Goal: Task Accomplishment & Management: Use online tool/utility

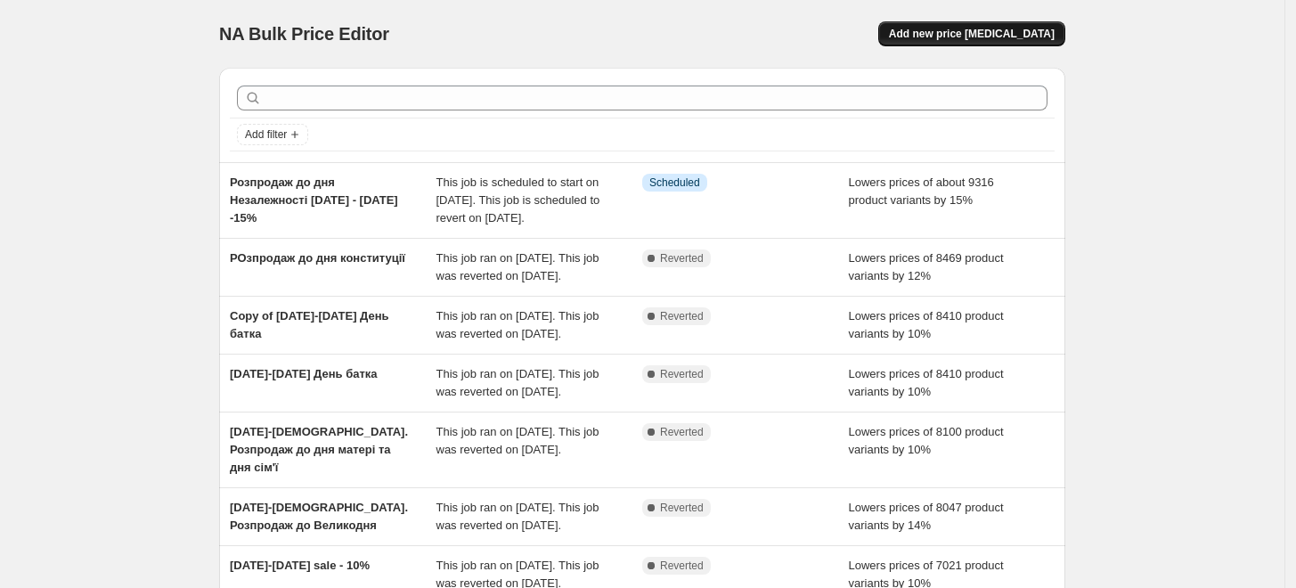
click at [974, 34] on span "Add new price change job" at bounding box center [972, 34] width 166 height 14
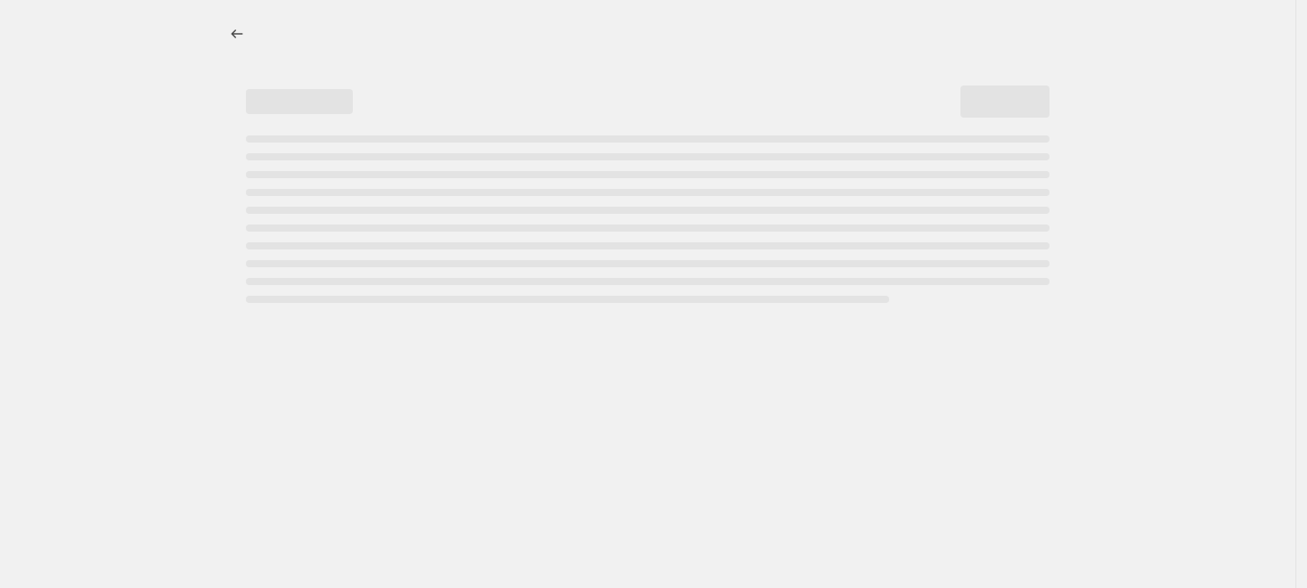
select select "percentage"
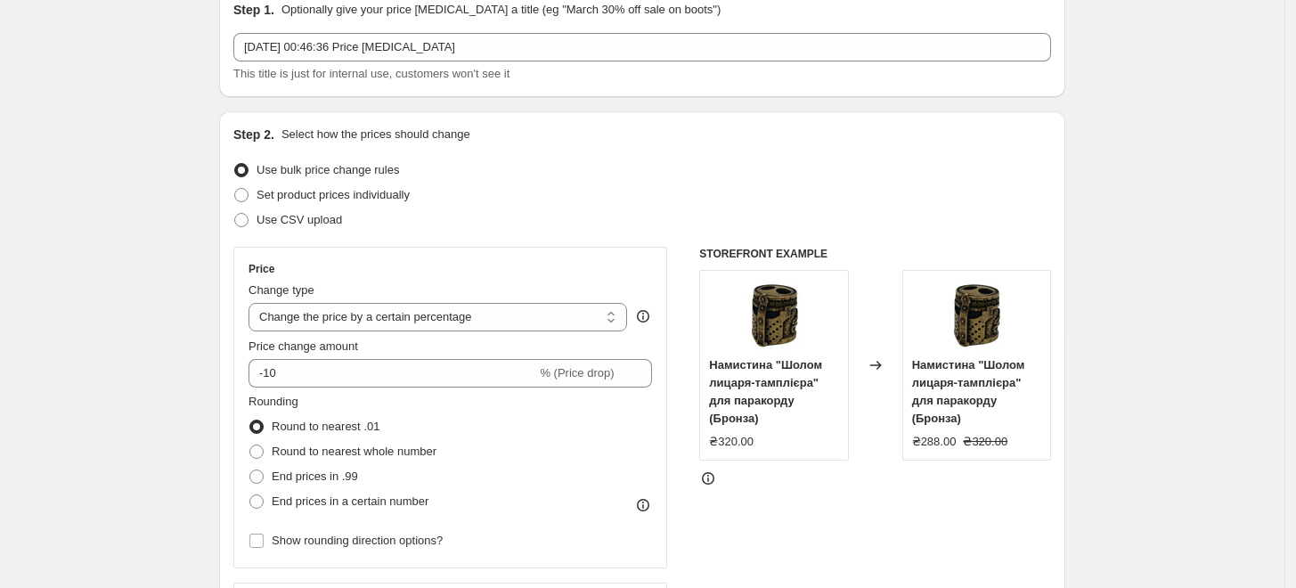
scroll to position [198, 0]
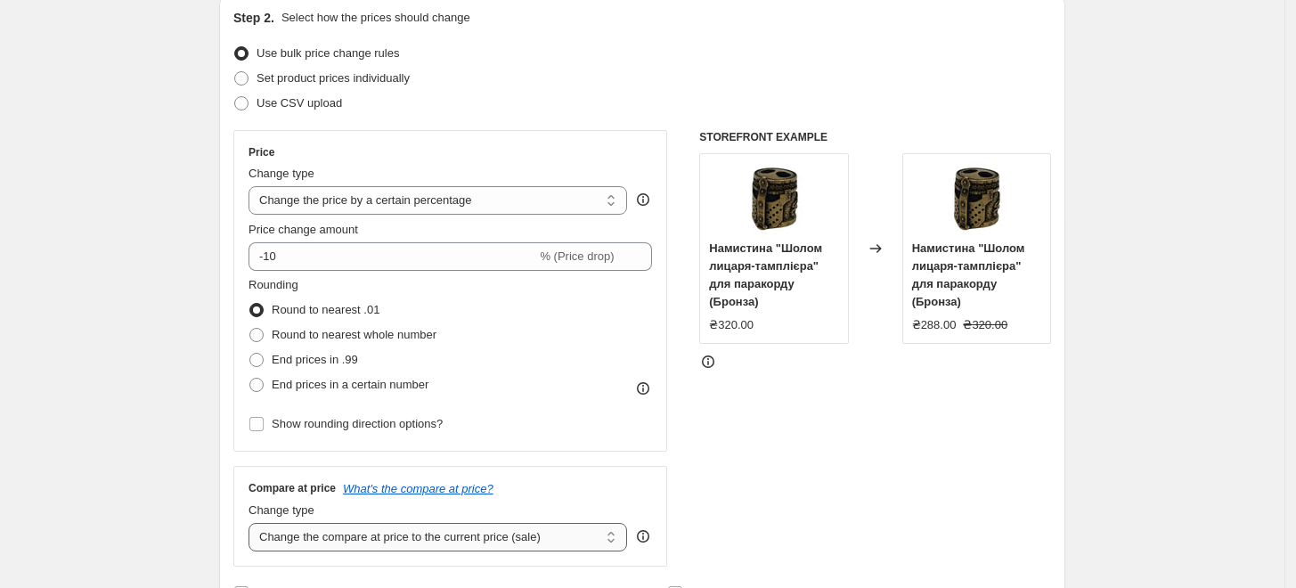
click at [382, 547] on select "Change the compare at price to the current price (sale) Change the compare at p…" at bounding box center [438, 537] width 379 height 29
click at [447, 172] on div "Change type" at bounding box center [438, 174] width 379 height 18
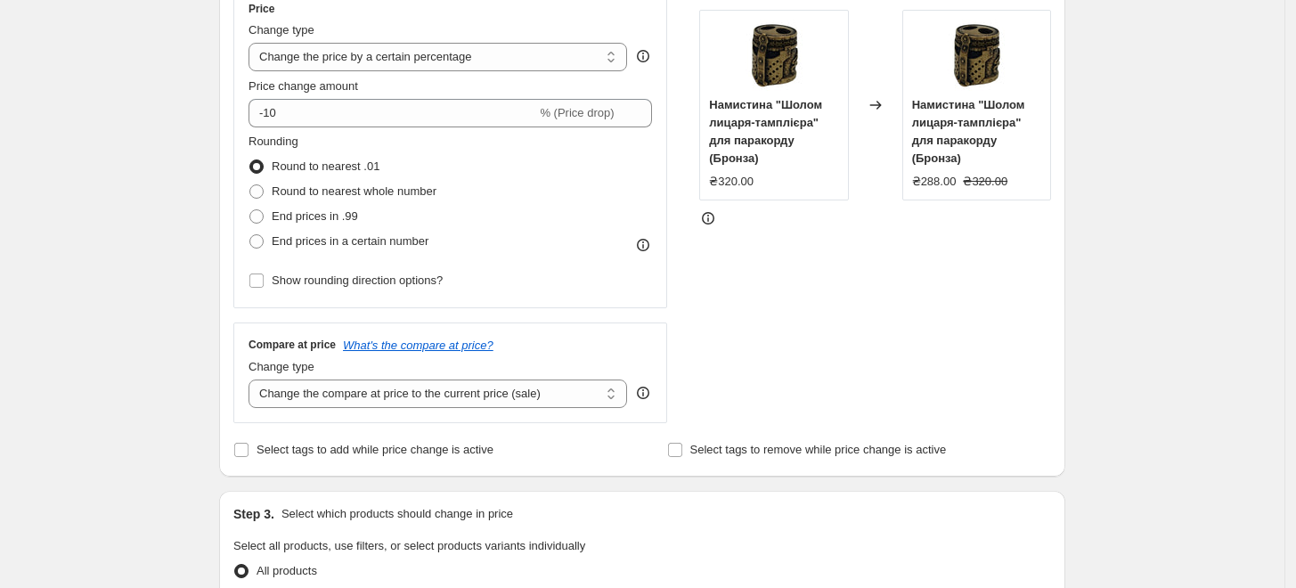
scroll to position [494, 0]
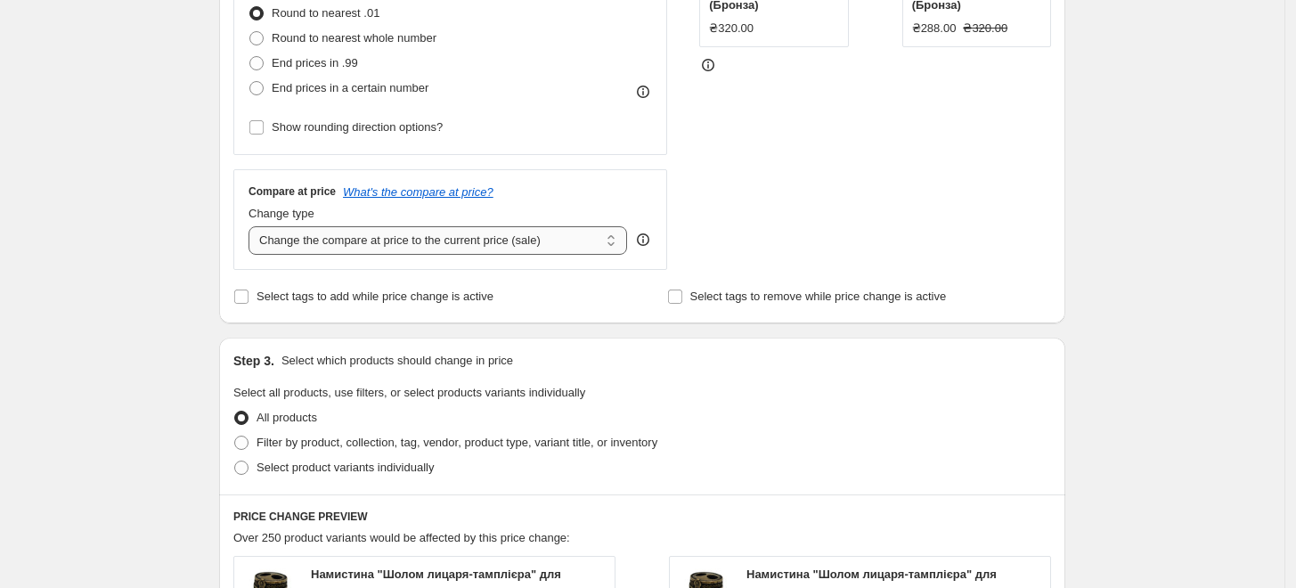
click at [449, 247] on select "Change the compare at price to the current price (sale) Change the compare at p…" at bounding box center [438, 240] width 379 height 29
click at [758, 212] on div "STOREFRONT EXAMPLE Намистина "Шолом лицаря-тамплієра" для паракорду (Бронза) ₴3…" at bounding box center [875, 51] width 352 height 437
click at [347, 441] on span "Filter by product, collection, tag, vendor, product type, variant title, or inv…" at bounding box center [457, 442] width 401 height 13
click at [235, 437] on input "Filter by product, collection, tag, vendor, product type, variant title, or inv…" at bounding box center [234, 436] width 1 height 1
radio input "true"
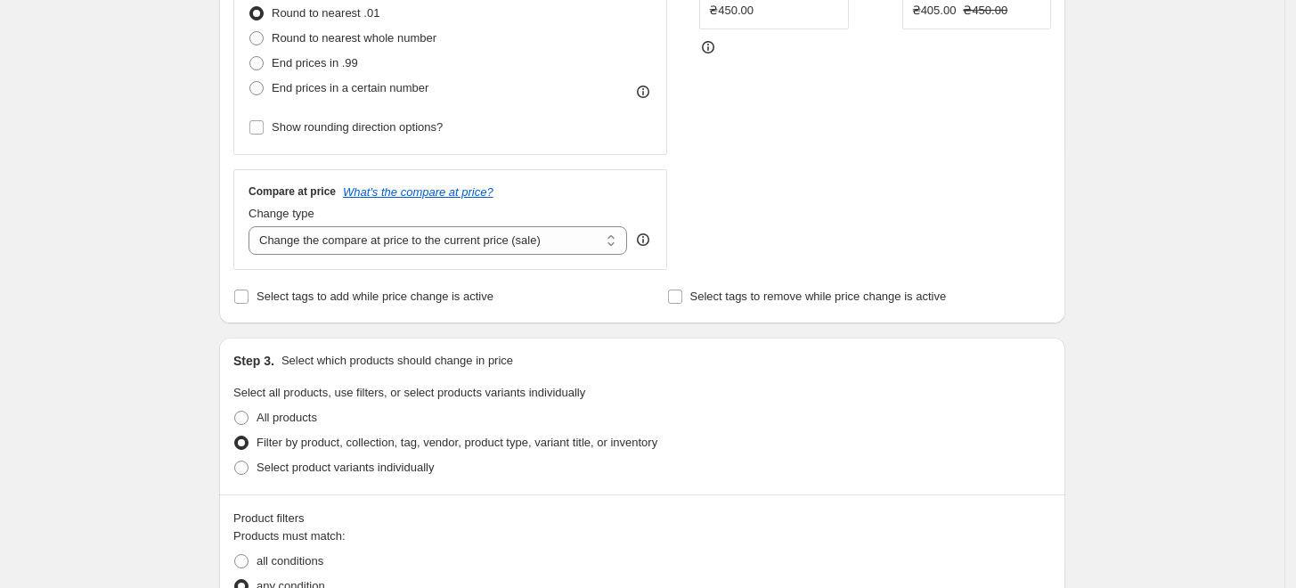
scroll to position [692, 0]
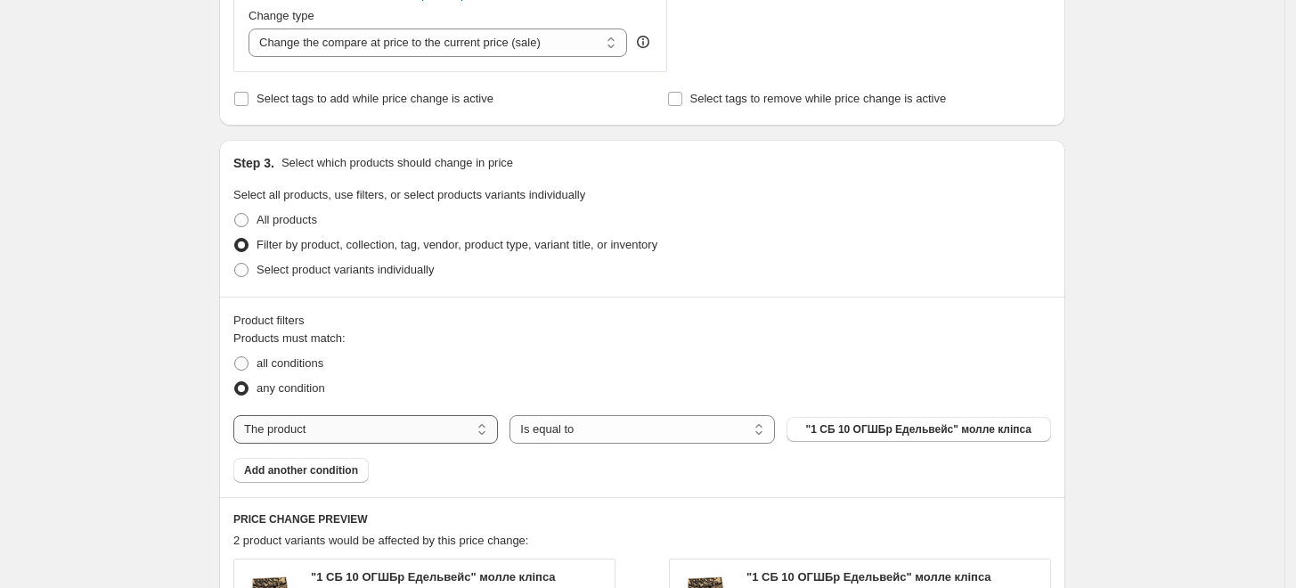
click at [403, 439] on select "The product The product's collection The product's tag The product's vendor The…" at bounding box center [365, 429] width 265 height 29
select select "collection"
click at [925, 433] on span "All products" at bounding box center [918, 429] width 62 height 14
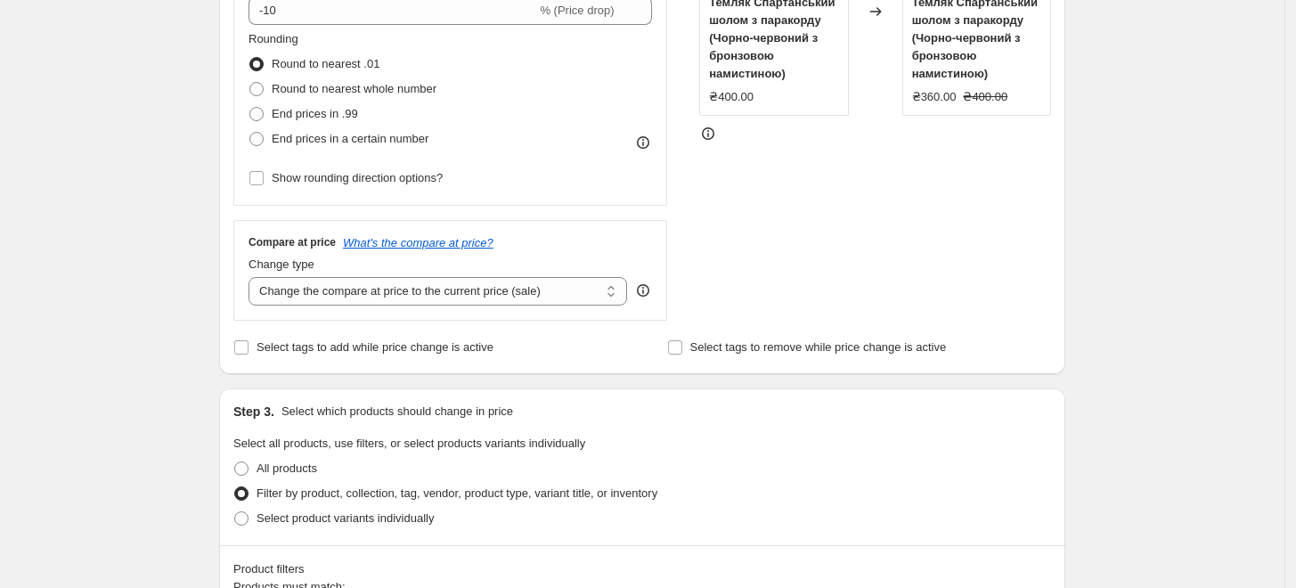
scroll to position [297, 0]
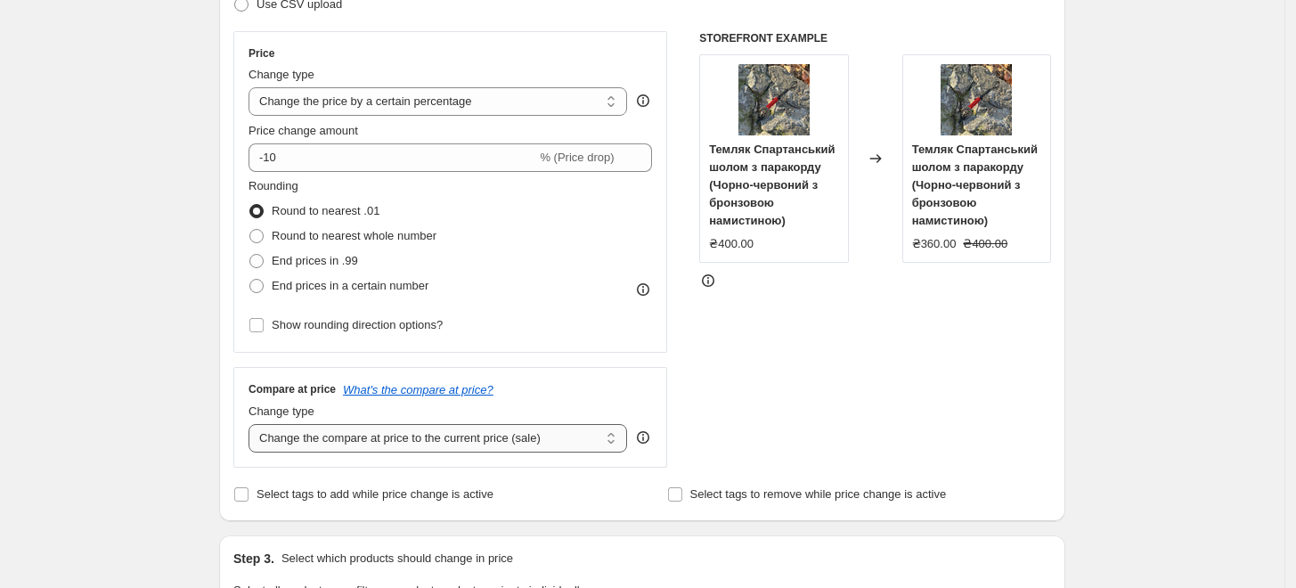
click at [482, 441] on select "Change the compare at price to the current price (sale) Change the compare at p…" at bounding box center [438, 438] width 379 height 29
select select "percentage"
click at [253, 424] on select "Change the compare at price to the current price (sale) Change the compare at p…" at bounding box center [438, 438] width 379 height 29
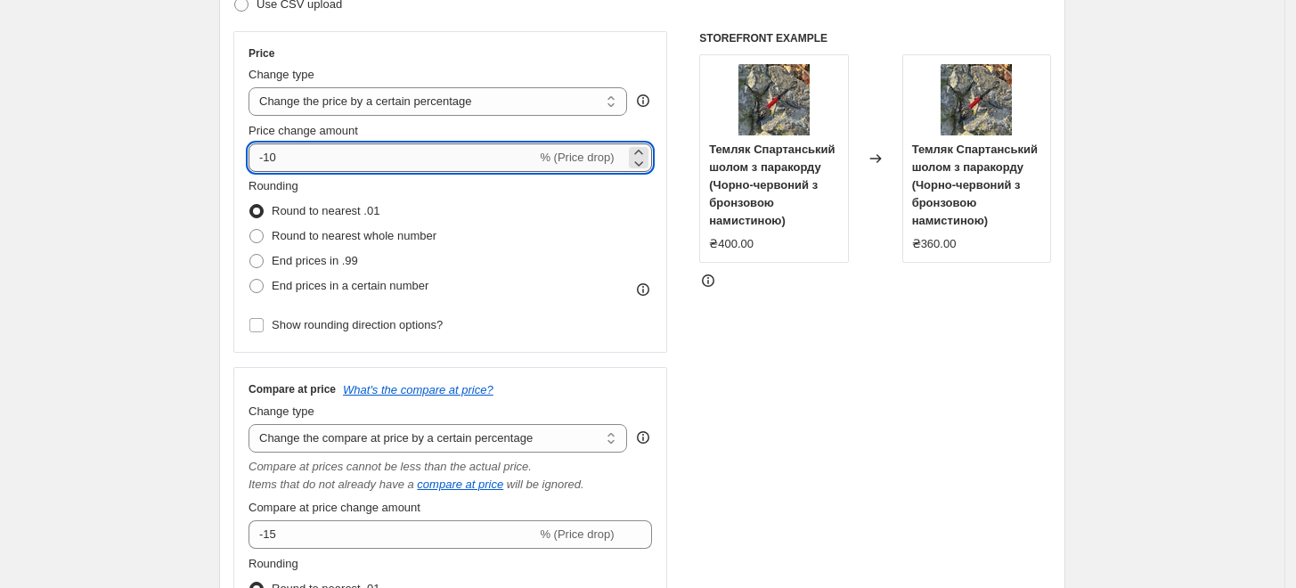
drag, startPoint x: 306, startPoint y: 156, endPoint x: 271, endPoint y: 164, distance: 36.5
click at [265, 161] on input "-10" at bounding box center [393, 157] width 288 height 29
type input "10"
click at [971, 355] on div "STOREFRONT EXAMPLE Темляк Спартанський шолом з паракорду (Чорно-червоний з брон…" at bounding box center [875, 380] width 352 height 699
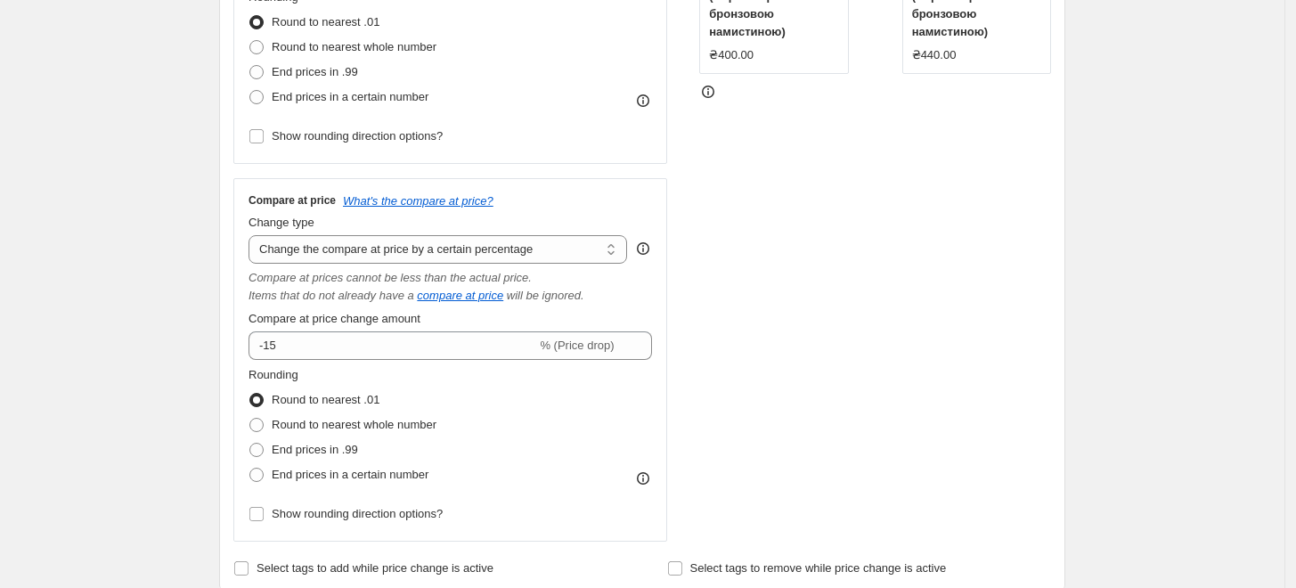
scroll to position [494, 0]
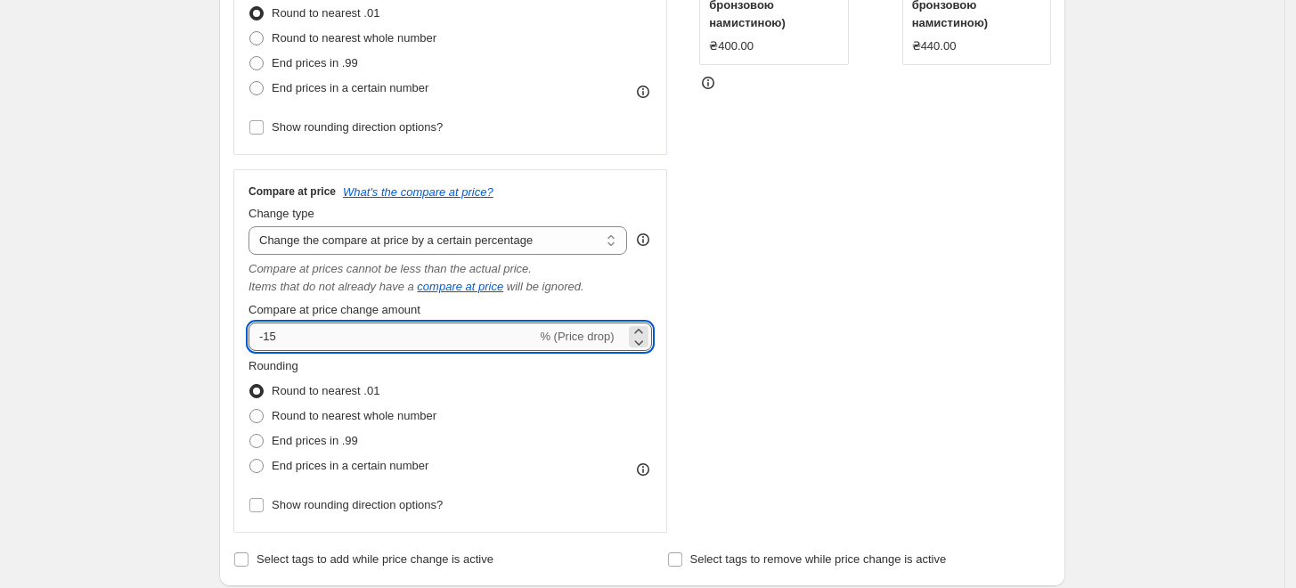
click at [371, 333] on input "-15" at bounding box center [393, 336] width 288 height 29
type input "0"
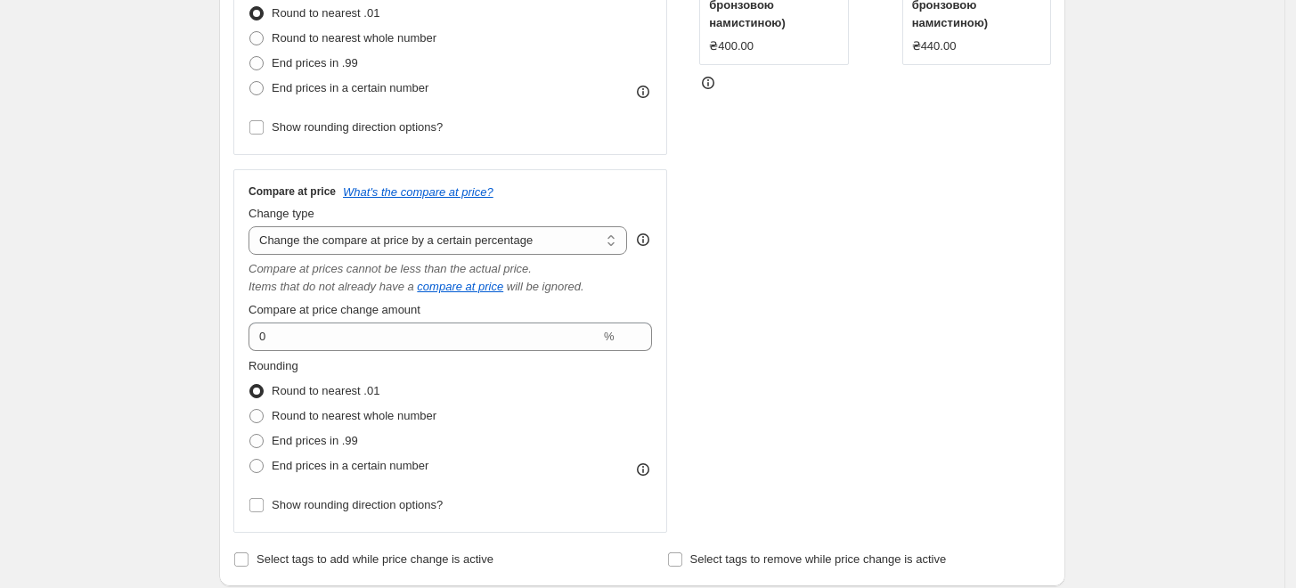
click at [841, 340] on div "STOREFRONT EXAMPLE Темляк Спартанський шолом з паракорду (Чорно-червоний з брон…" at bounding box center [875, 182] width 352 height 699
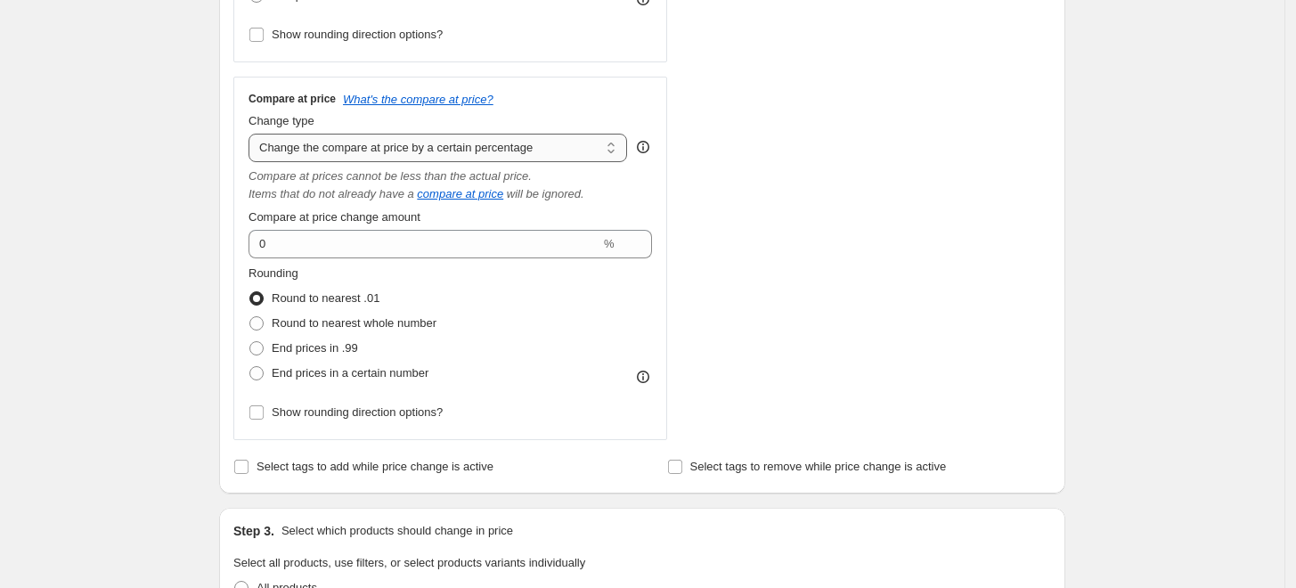
scroll to position [396, 0]
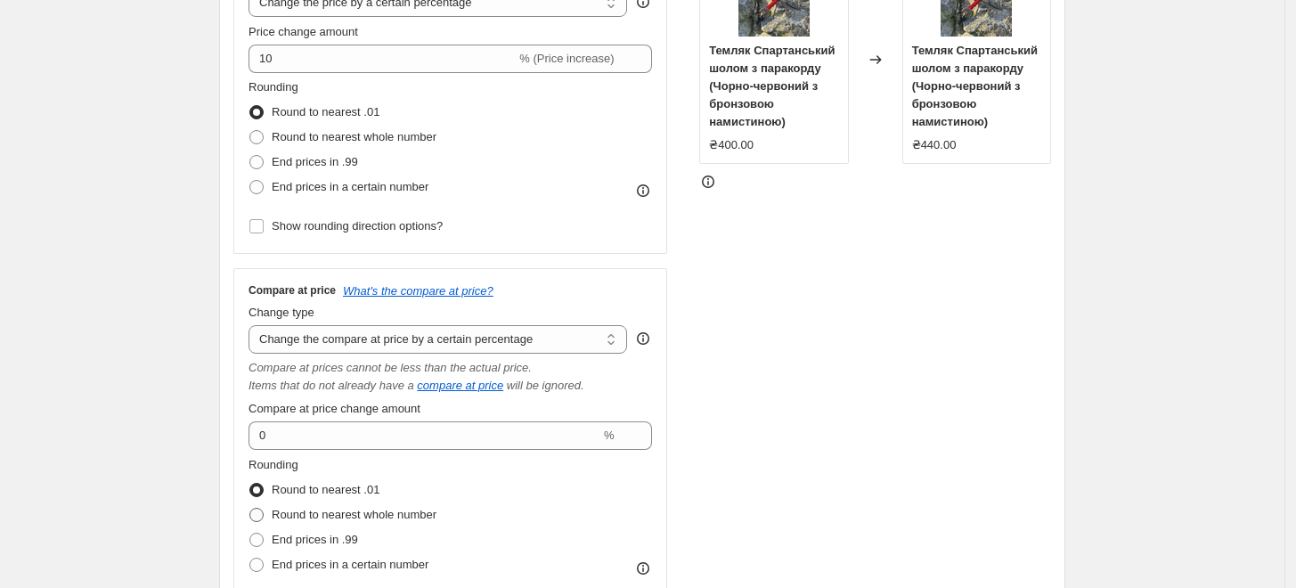
click at [363, 514] on span "Round to nearest whole number" at bounding box center [354, 514] width 165 height 13
click at [250, 509] on input "Round to nearest whole number" at bounding box center [249, 508] width 1 height 1
radio input "true"
click at [330, 131] on span "Round to nearest whole number" at bounding box center [354, 136] width 165 height 13
click at [250, 131] on input "Round to nearest whole number" at bounding box center [249, 130] width 1 height 1
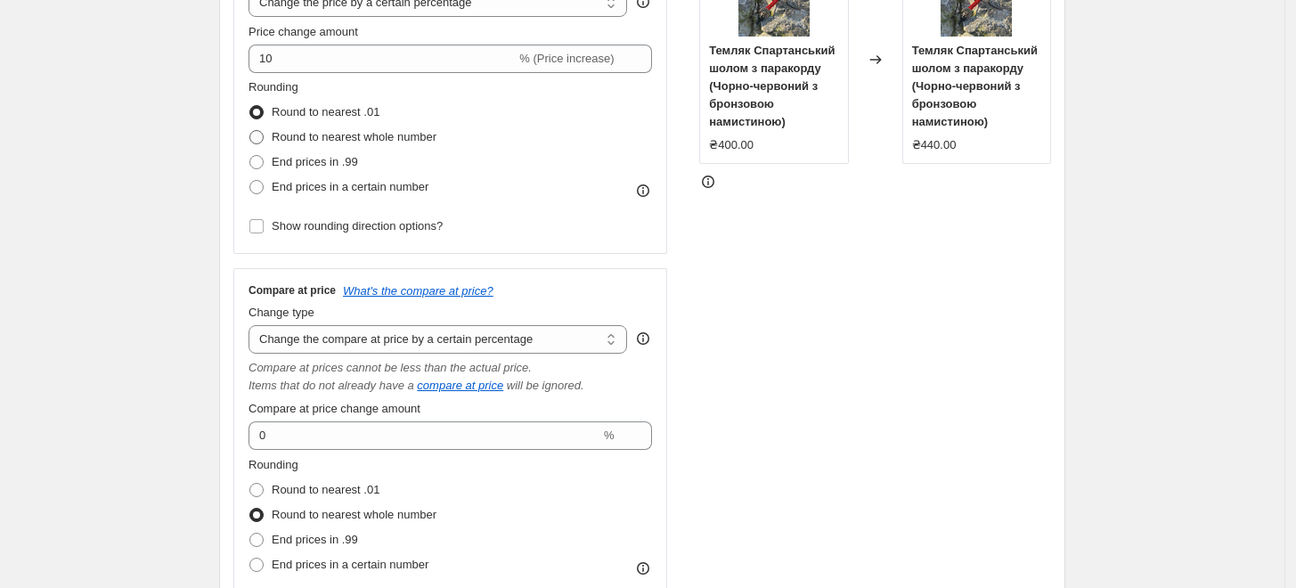
radio input "true"
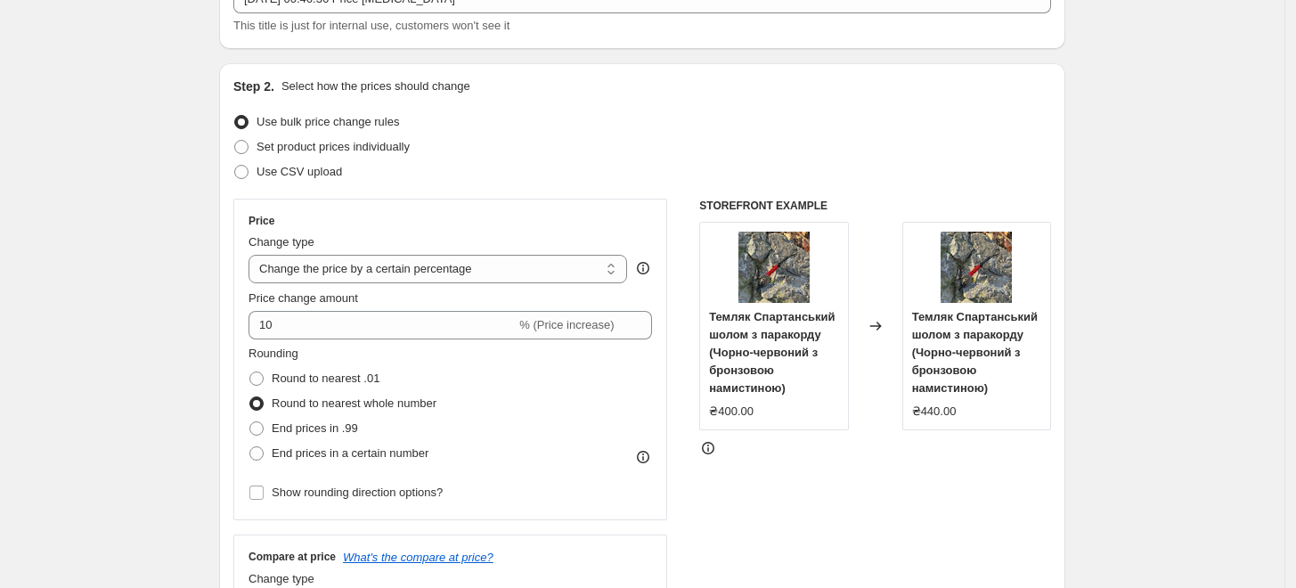
scroll to position [0, 0]
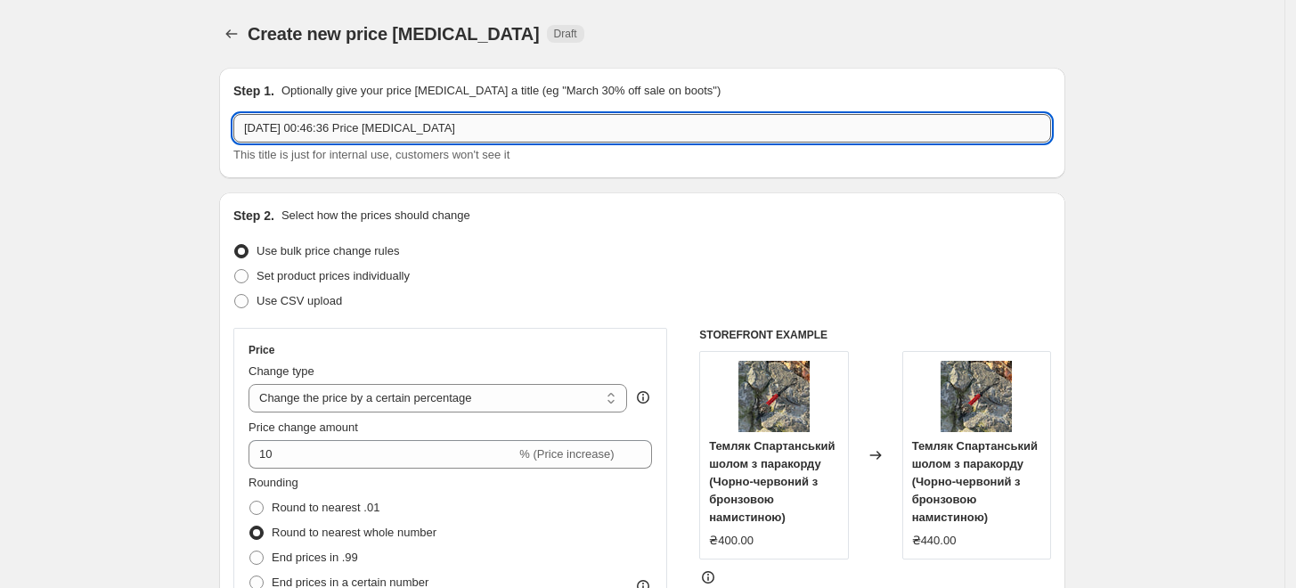
click at [493, 135] on input "18 серп. 2025 р., 00:46:36 Price change job" at bounding box center [642, 128] width 818 height 29
click at [493, 134] on input "18 серп. 2025 р., 00:46:36 Price change job" at bounding box center [642, 128] width 818 height 29
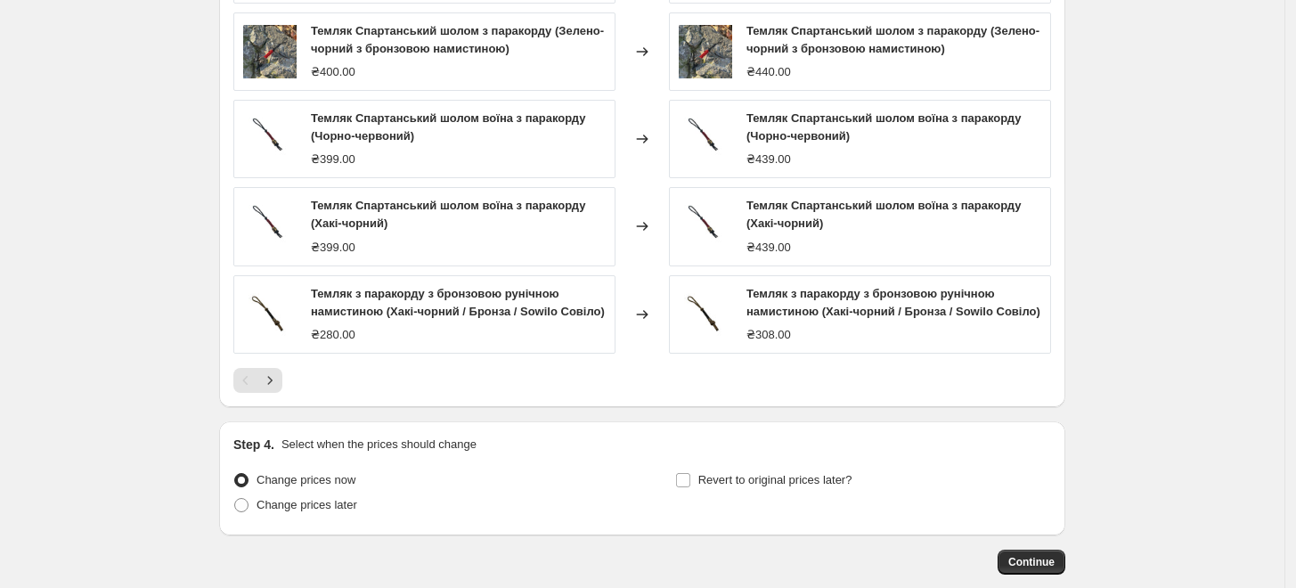
scroll to position [1702, 0]
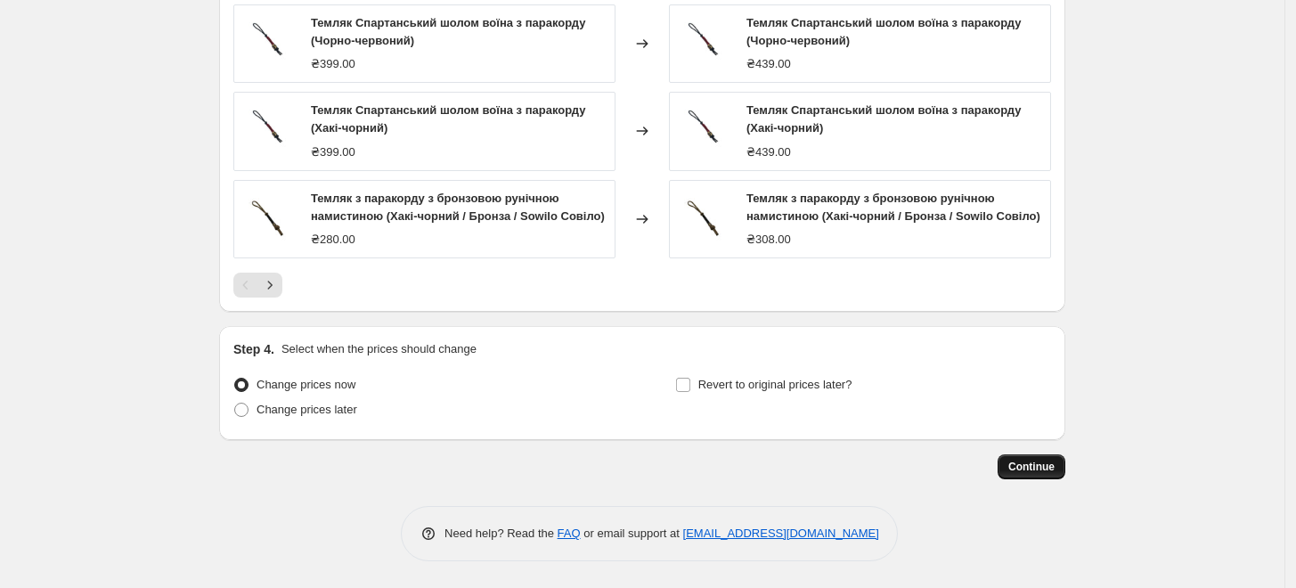
type input "Темляки +10%"
click at [1052, 469] on span "Continue" at bounding box center [1031, 467] width 46 height 14
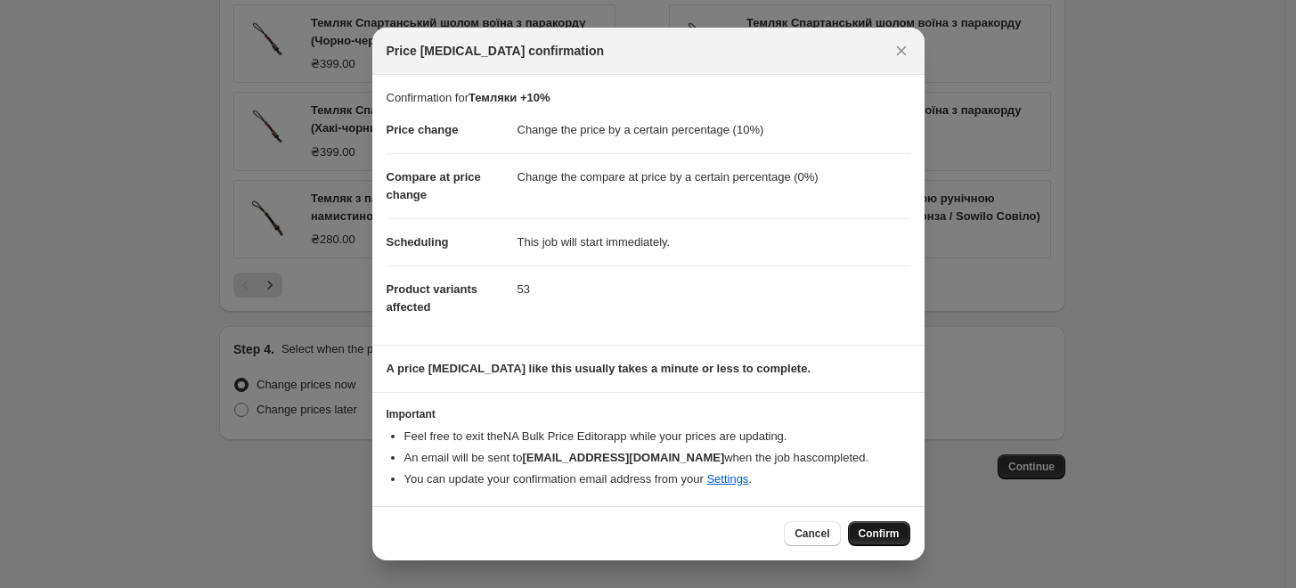
click at [892, 531] on span "Confirm" at bounding box center [879, 533] width 41 height 14
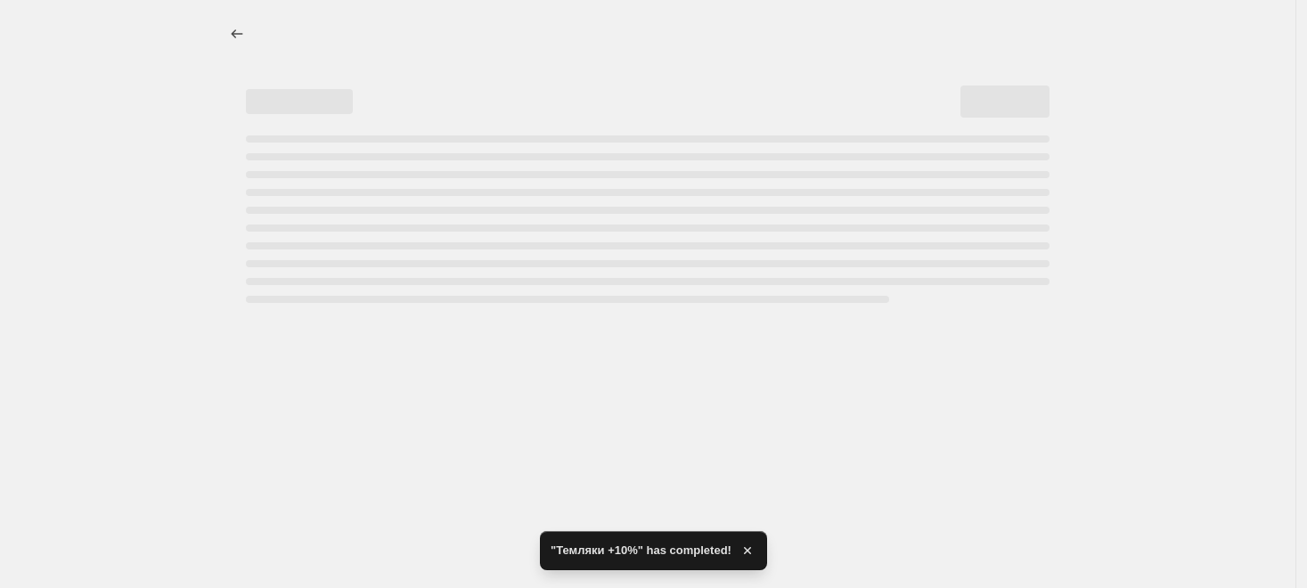
select select "percentage"
select select "collection"
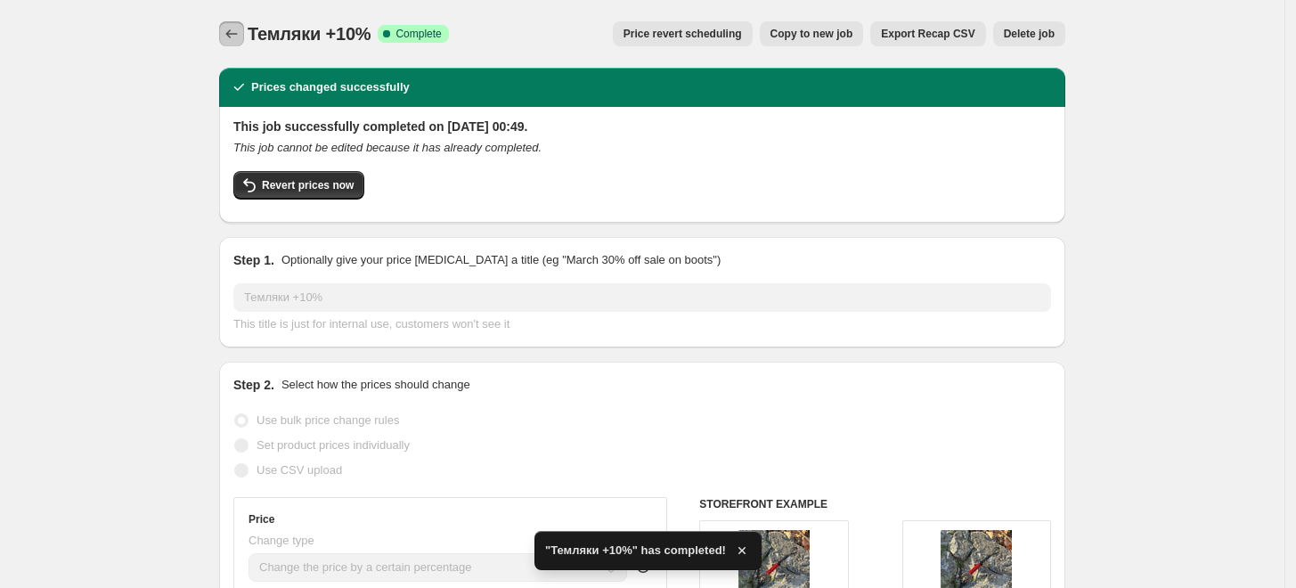
click at [237, 35] on icon "Price change jobs" at bounding box center [232, 34] width 18 height 18
